Goal: Task Accomplishment & Management: Manage account settings

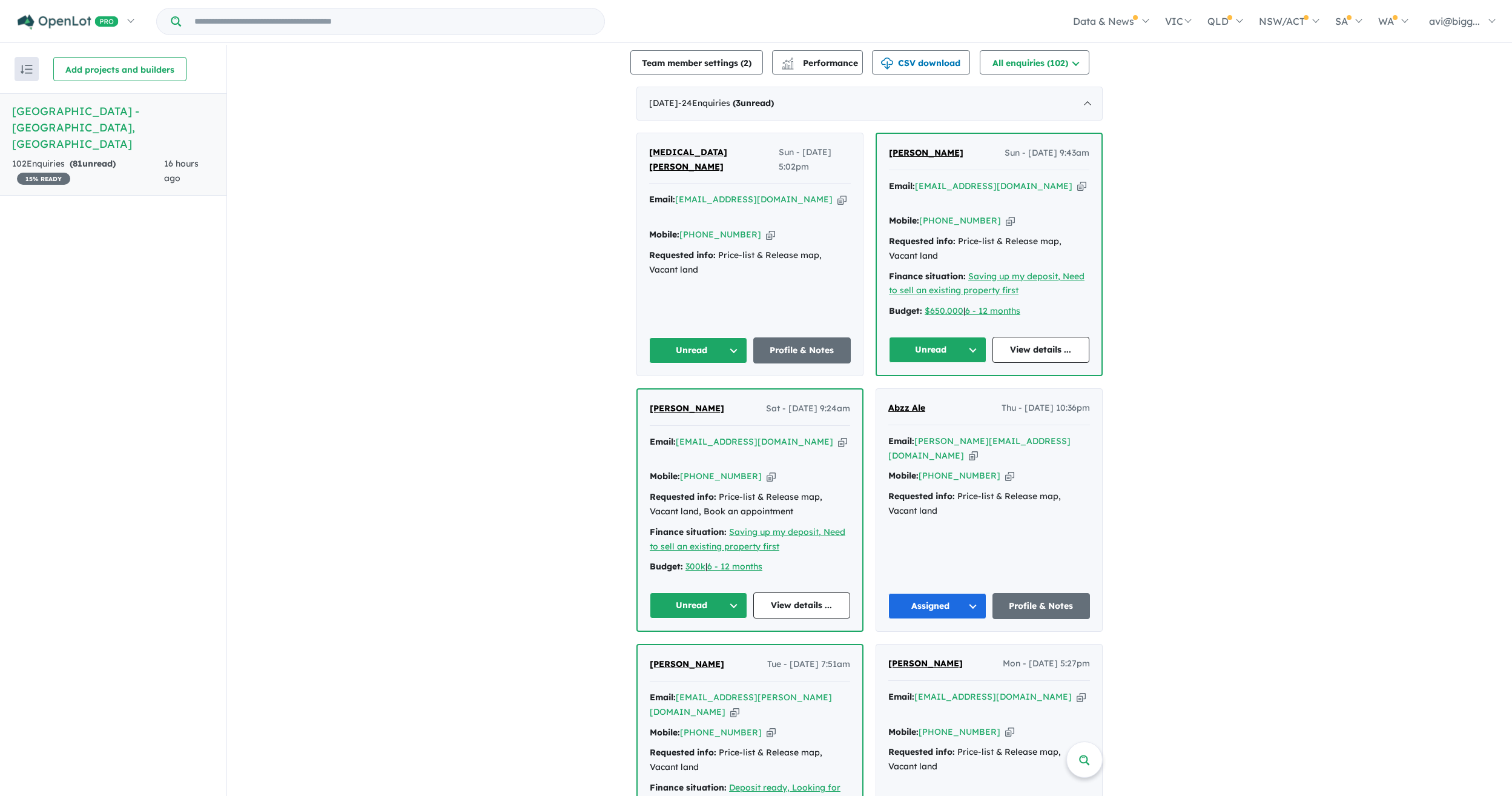
scroll to position [303, 0]
click at [708, 594] on button "Unread" at bounding box center [698, 606] width 97 height 26
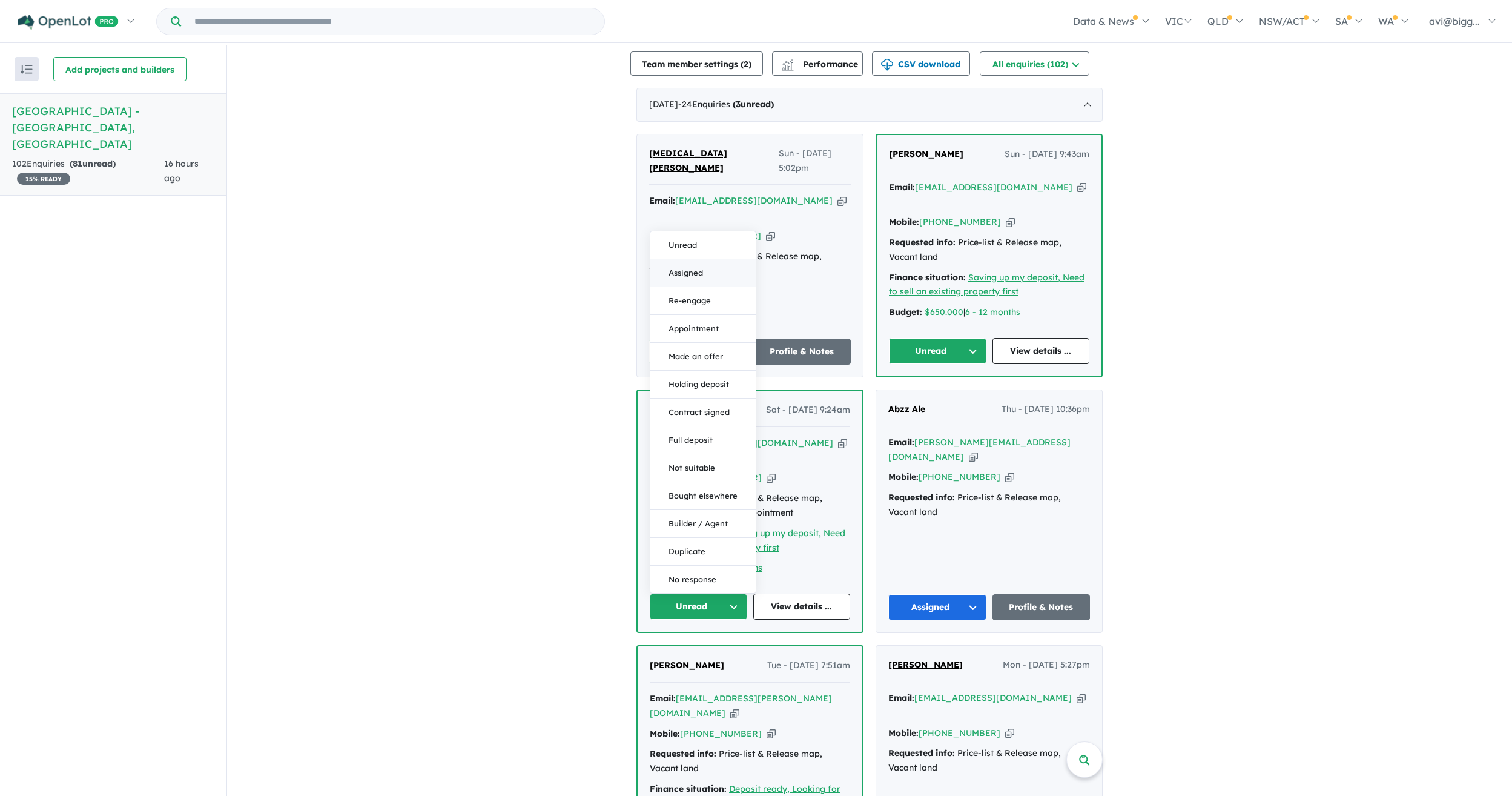
click at [689, 260] on button "Assigned" at bounding box center [702, 273] width 105 height 28
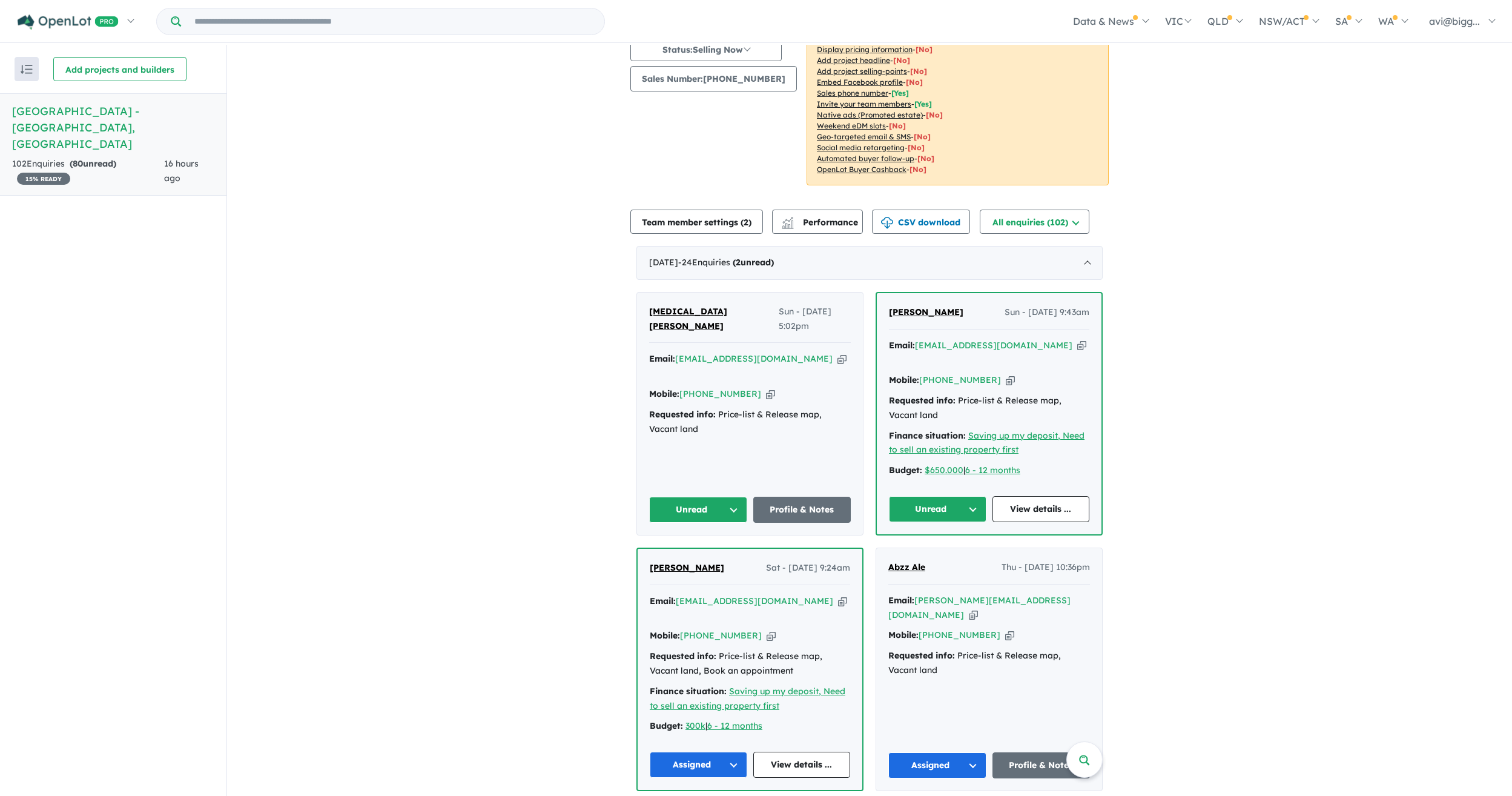
scroll to position [182, 0]
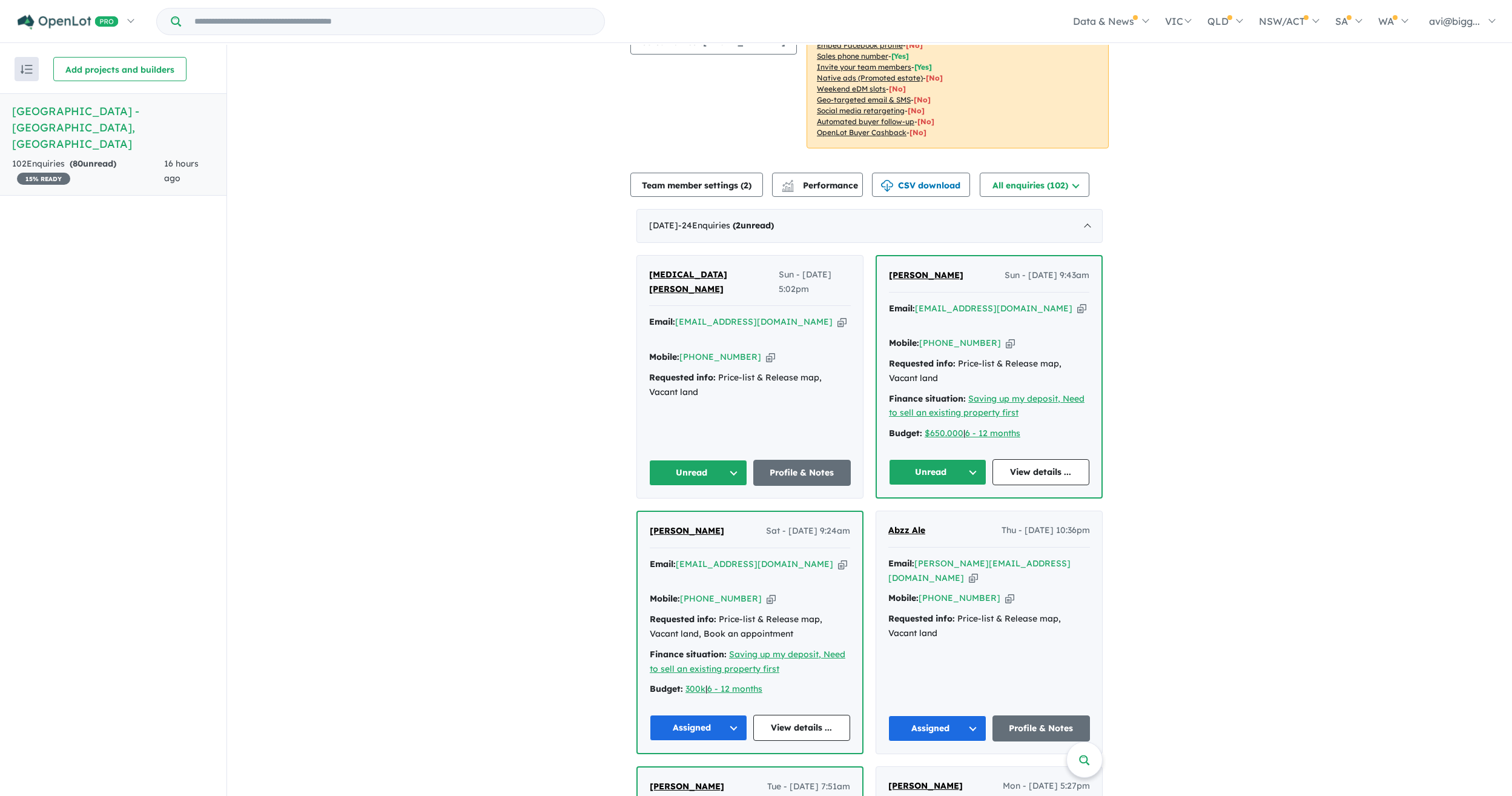
click at [837, 316] on icon "button" at bounding box center [842, 322] width 9 height 13
click at [707, 460] on button "Unread" at bounding box center [698, 472] width 98 height 26
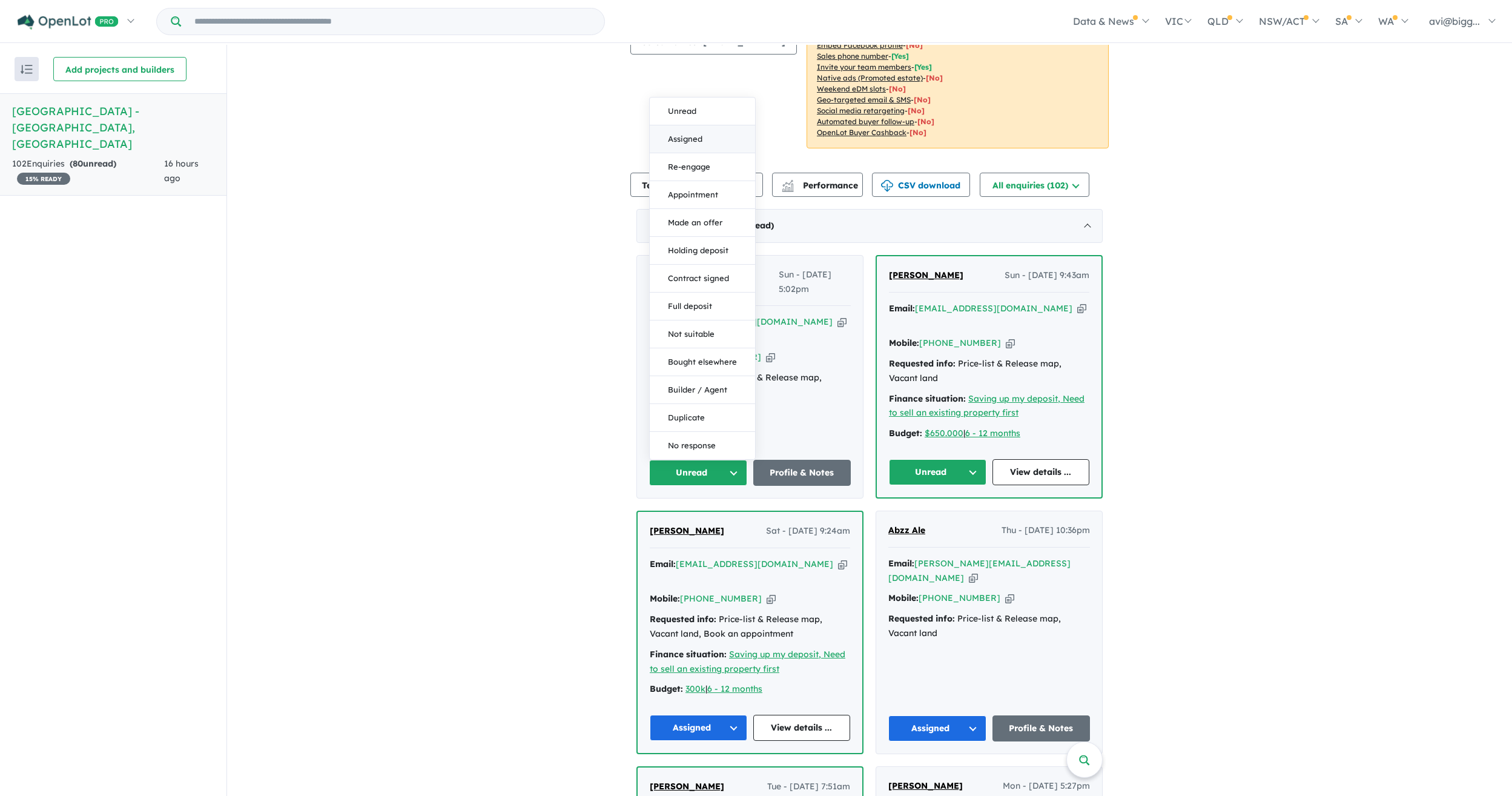
click at [682, 125] on button "Assigned" at bounding box center [702, 139] width 105 height 28
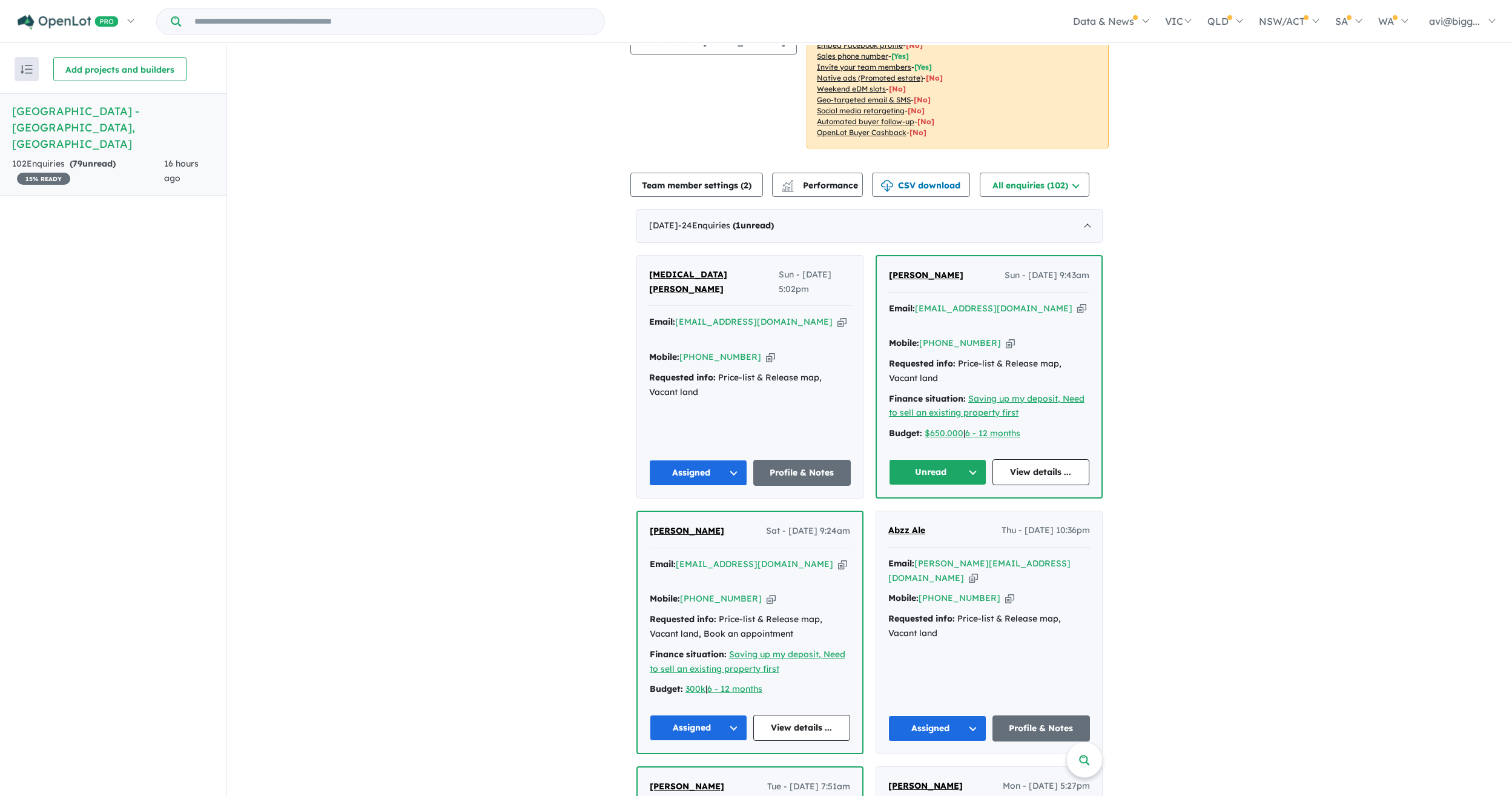
click at [1077, 302] on icon "button" at bounding box center [1081, 308] width 9 height 13
click at [949, 459] on button "Unread" at bounding box center [938, 472] width 97 height 26
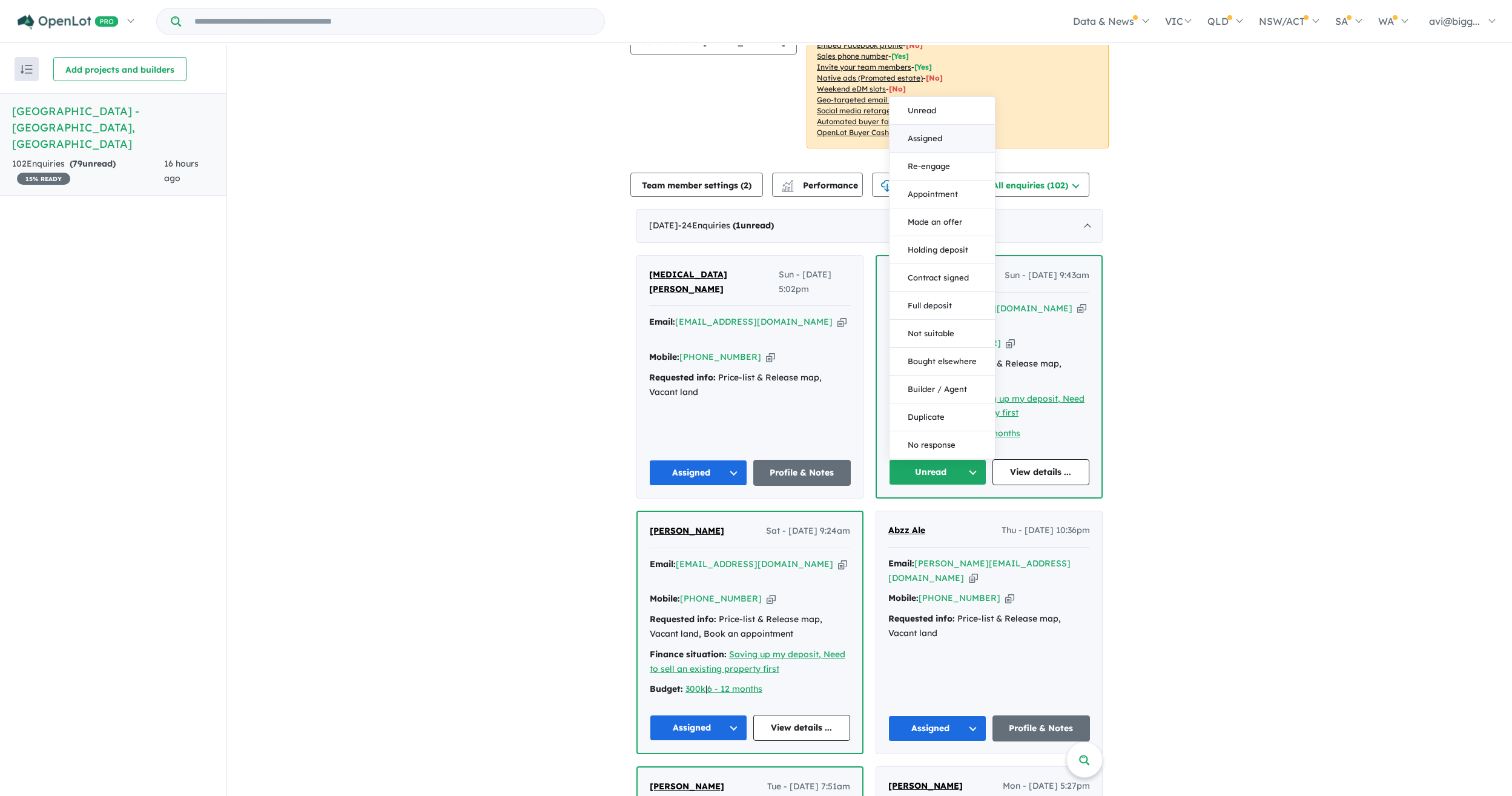
click at [931, 125] on button "Assigned" at bounding box center [942, 138] width 105 height 28
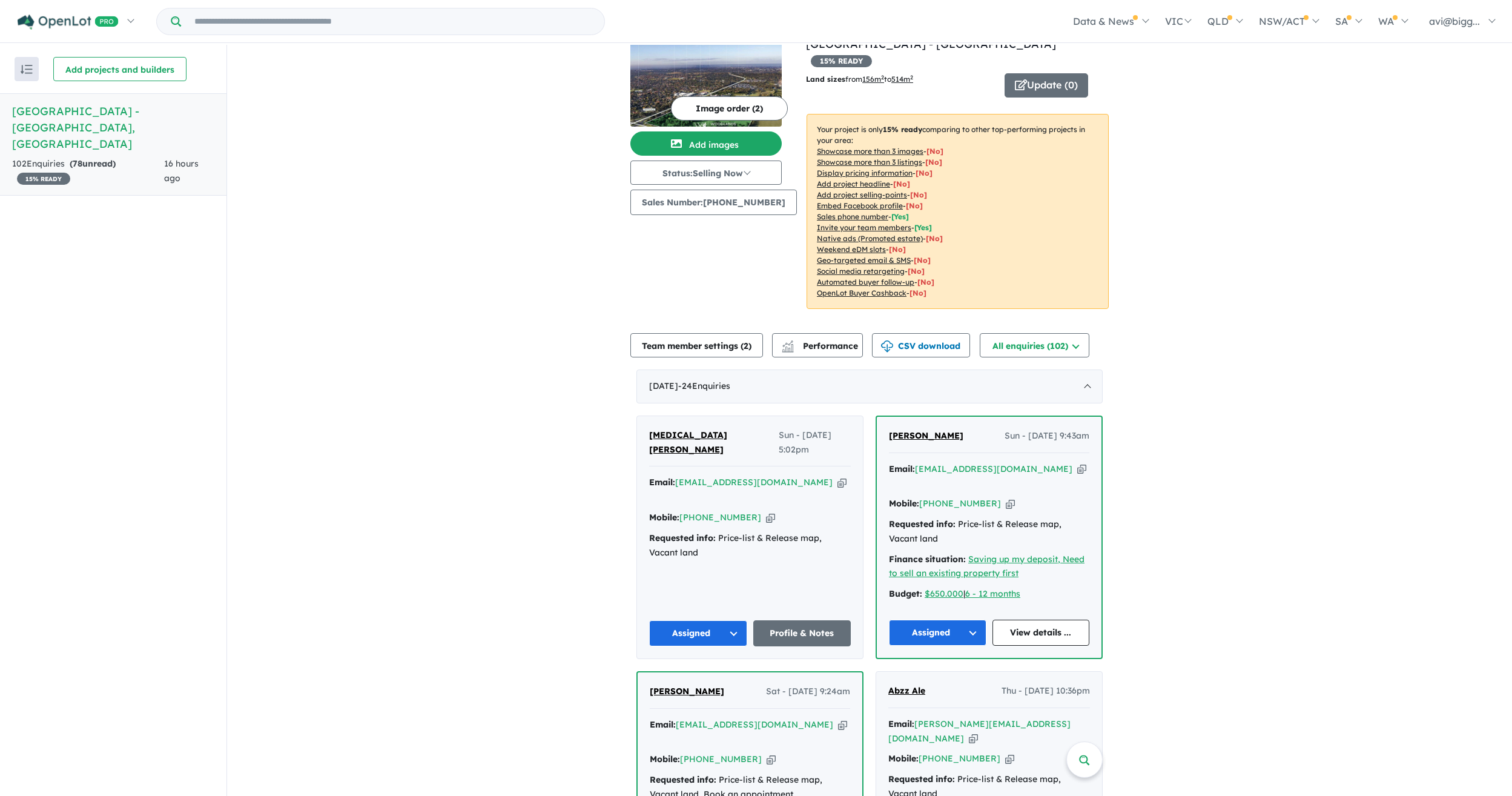
scroll to position [0, 0]
